Goal: Check status

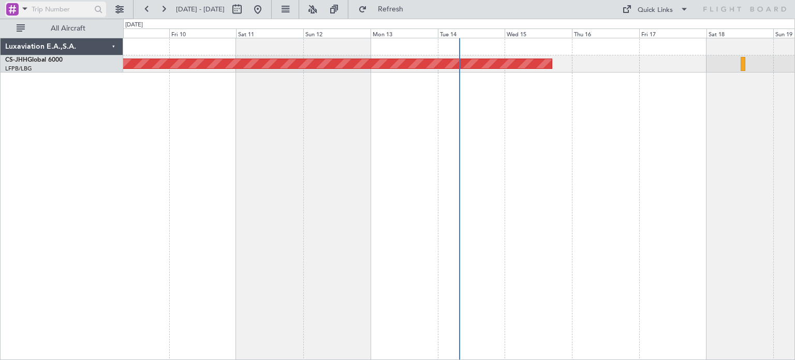
click at [8, 9] on div at bounding box center [12, 9] width 12 height 12
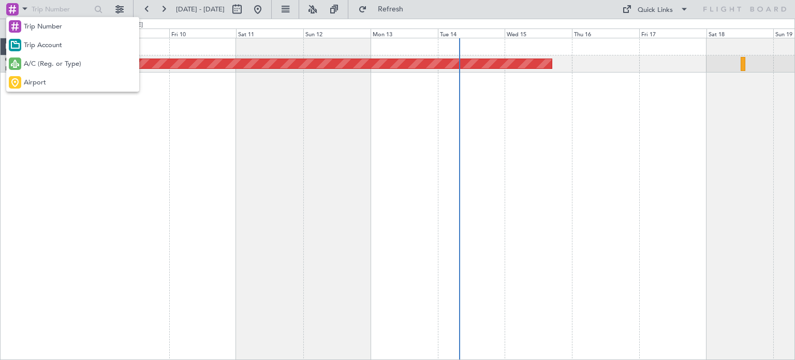
click at [147, 6] on div at bounding box center [397, 180] width 795 height 360
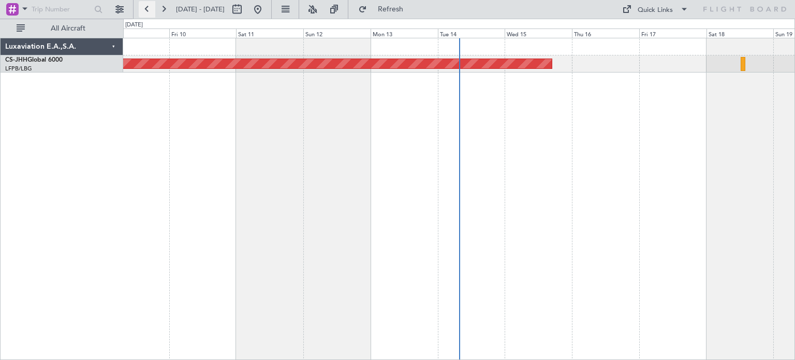
click at [146, 6] on button at bounding box center [147, 9] width 17 height 17
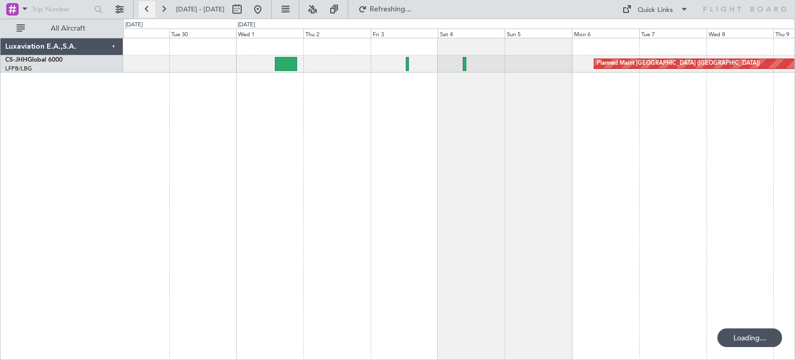
click at [146, 6] on button at bounding box center [147, 9] width 17 height 17
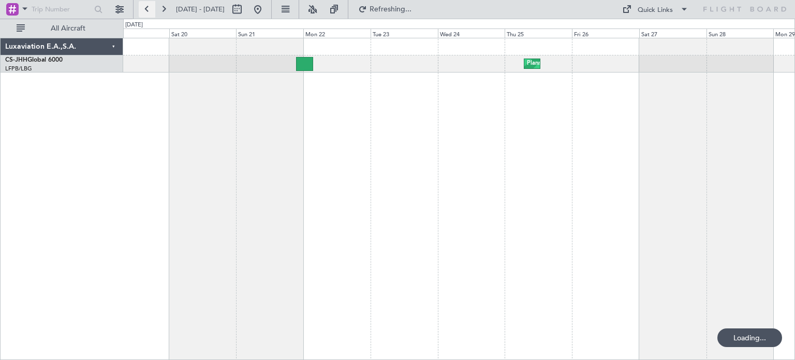
click at [146, 6] on button at bounding box center [147, 9] width 17 height 17
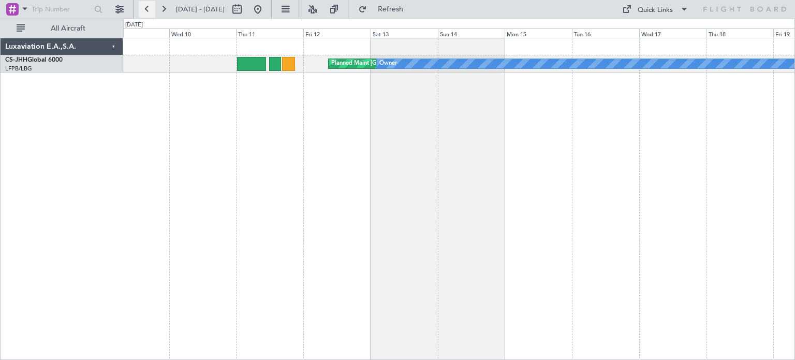
click at [146, 6] on button at bounding box center [147, 9] width 17 height 17
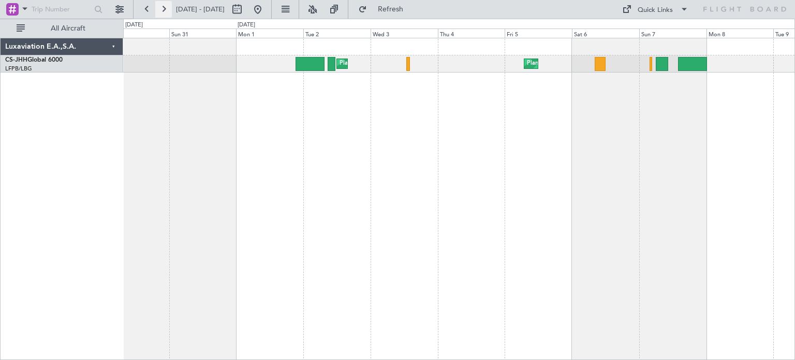
click at [168, 8] on button at bounding box center [163, 9] width 17 height 17
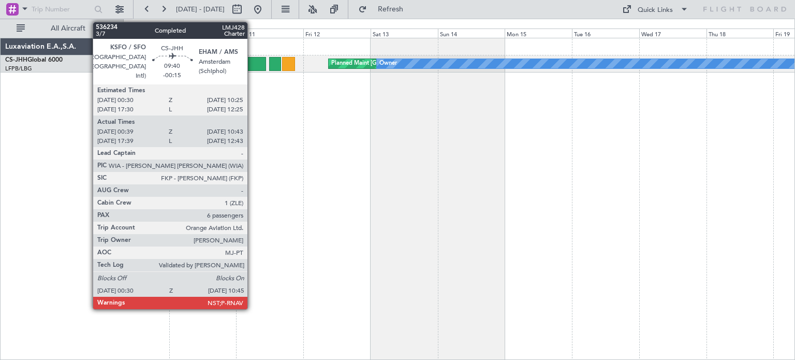
click at [252, 61] on div at bounding box center [251, 64] width 29 height 14
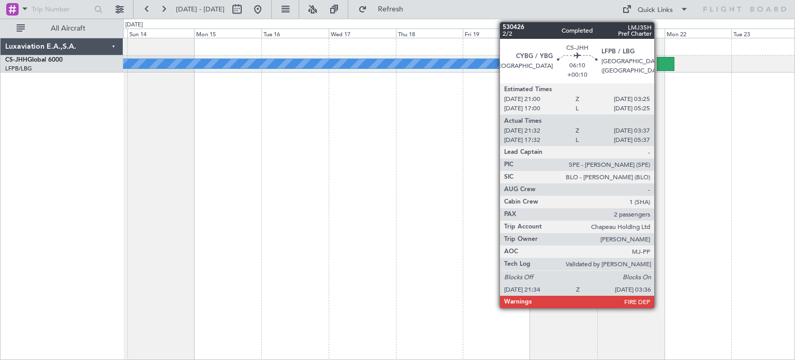
click at [659, 64] on div at bounding box center [665, 64] width 17 height 14
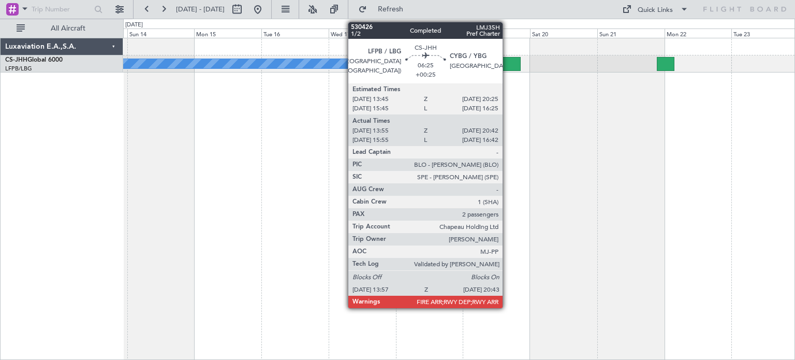
click at [507, 66] on div at bounding box center [511, 64] width 19 height 14
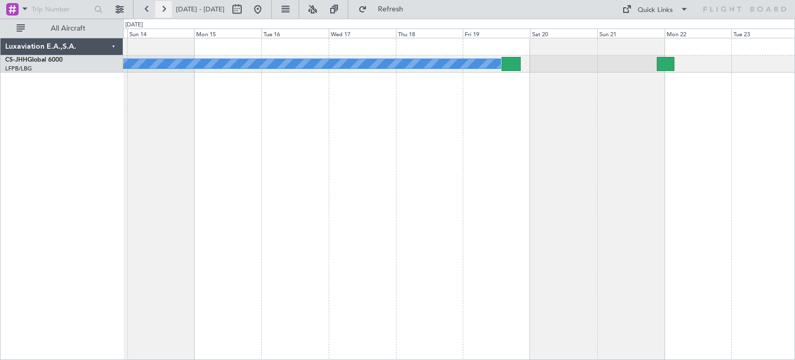
click at [164, 14] on button at bounding box center [163, 9] width 17 height 17
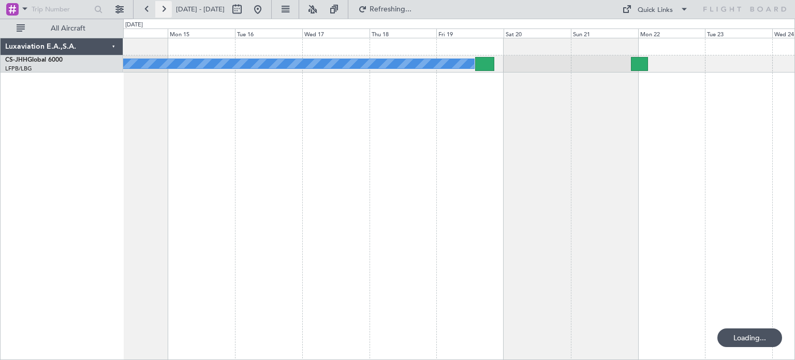
click at [164, 14] on button at bounding box center [163, 9] width 17 height 17
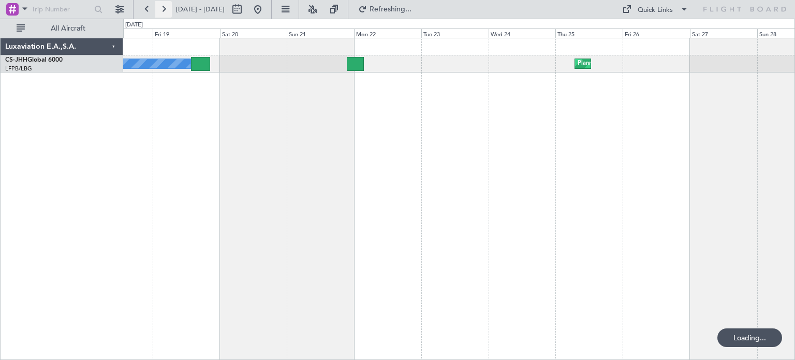
click at [164, 14] on button at bounding box center [163, 9] width 17 height 17
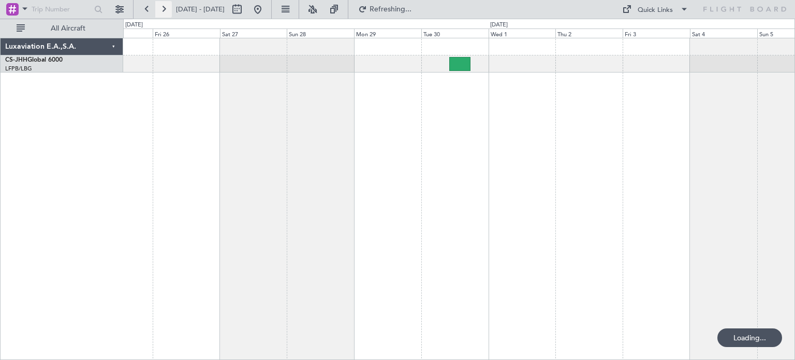
click at [164, 14] on button at bounding box center [163, 9] width 17 height 17
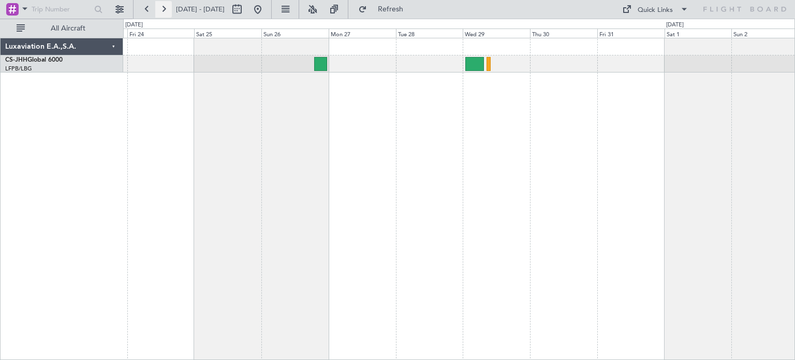
click at [164, 14] on button at bounding box center [163, 9] width 17 height 17
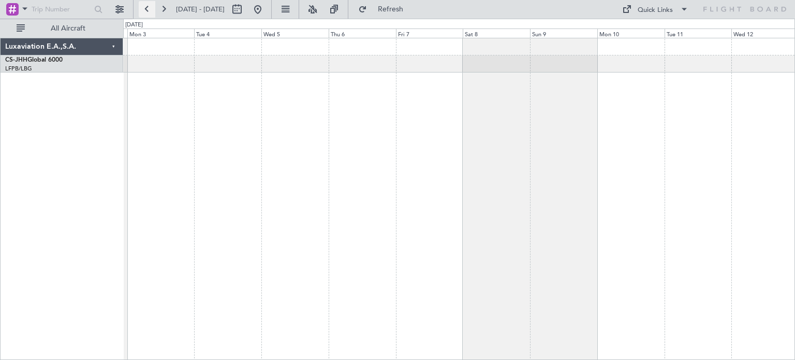
click at [143, 12] on button at bounding box center [147, 9] width 17 height 17
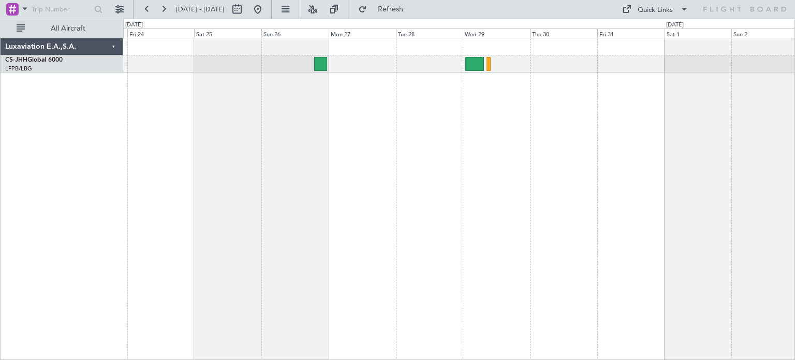
drag, startPoint x: 143, startPoint y: 12, endPoint x: 288, endPoint y: 87, distance: 163.4
click at [288, 87] on fb-flight-board "[DATE] - [DATE] Refresh Quick Links All Aircraft Luxaviation E.A.,S.A. CS-JHH G…" at bounding box center [397, 184] width 795 height 352
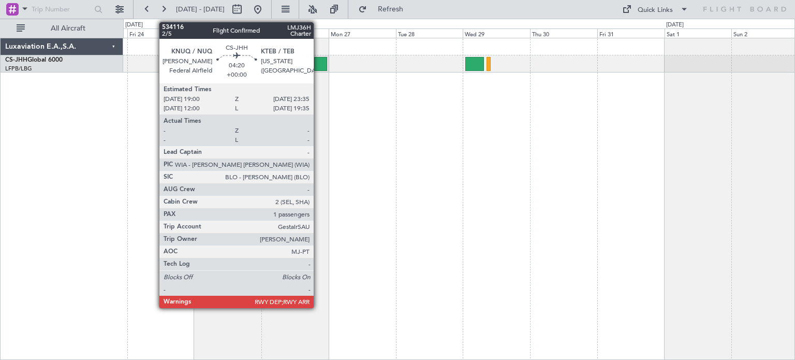
click at [318, 65] on div at bounding box center [320, 64] width 13 height 14
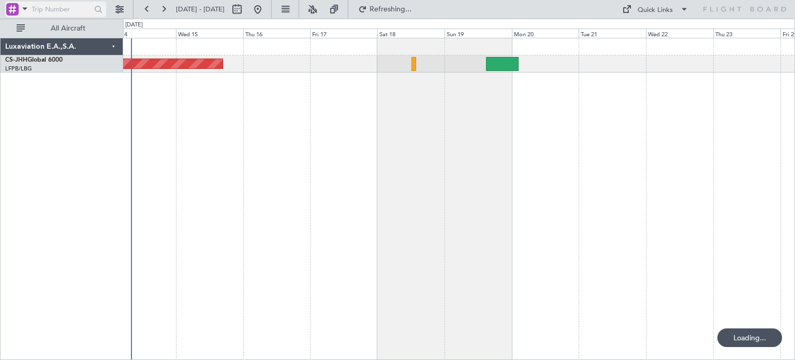
click at [14, 10] on div at bounding box center [12, 9] width 12 height 12
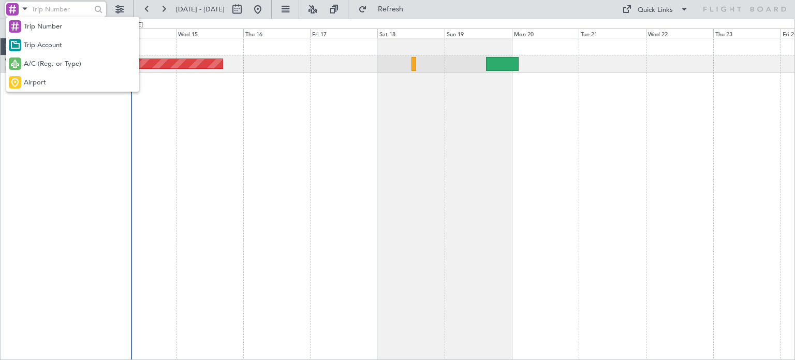
click at [306, 112] on div at bounding box center [397, 180] width 795 height 360
